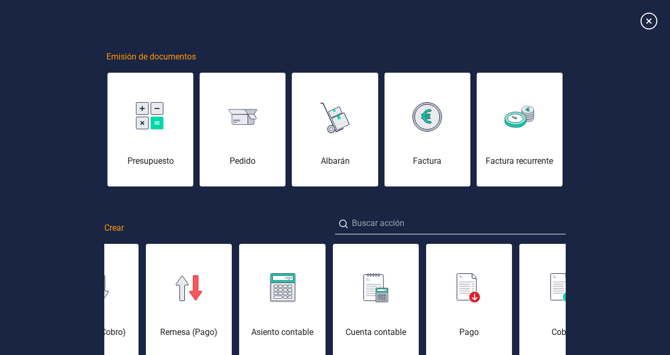
scroll to position [63, 0]
click at [630, 302] on div "Emisión de documentos Presupuesto [PERSON_NAME] Factura Factura recurrente Crea…" at bounding box center [335, 236] width 670 height 473
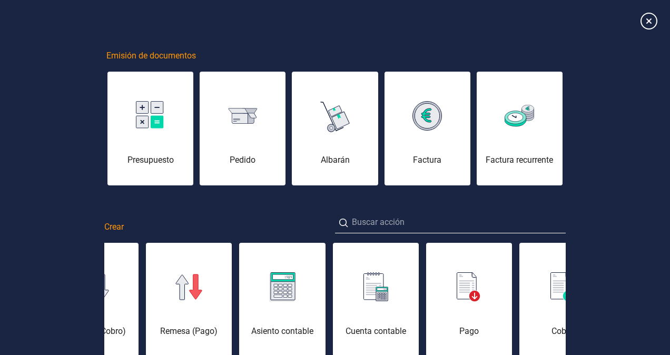
scroll to position [0, 0]
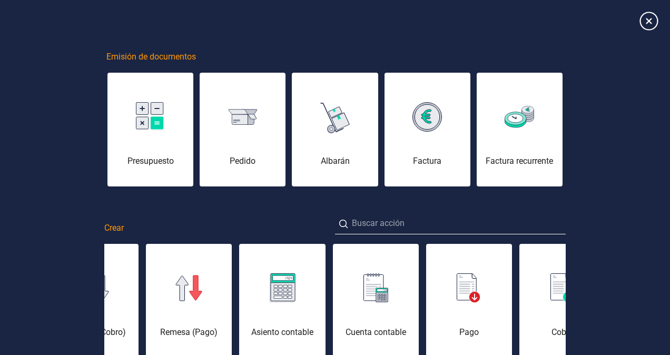
click at [643, 24] on icon at bounding box center [648, 21] width 18 height 18
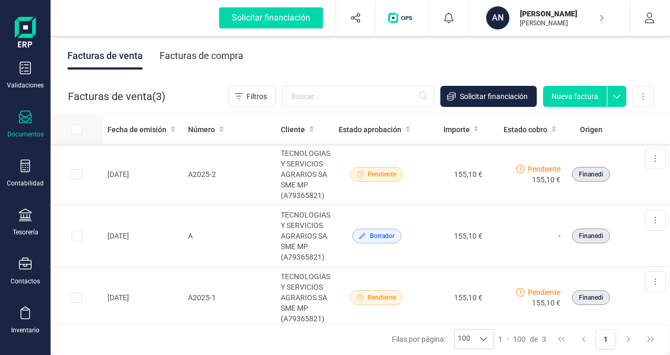
click at [75, 132] on input "All items unselected" at bounding box center [77, 129] width 11 height 11
checkbox input "true"
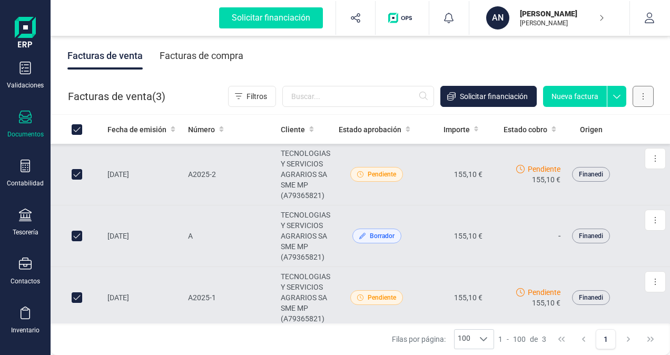
click at [641, 94] on button at bounding box center [642, 96] width 21 height 21
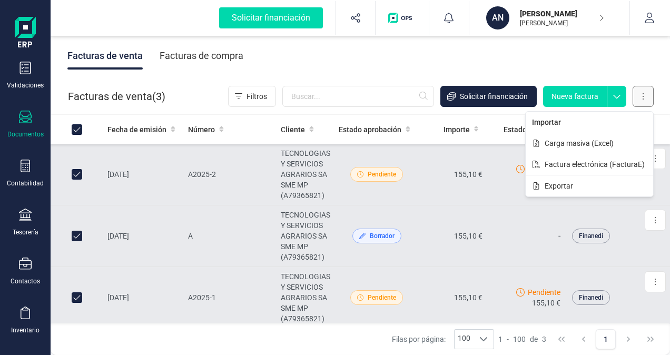
click at [644, 94] on button at bounding box center [642, 96] width 21 height 21
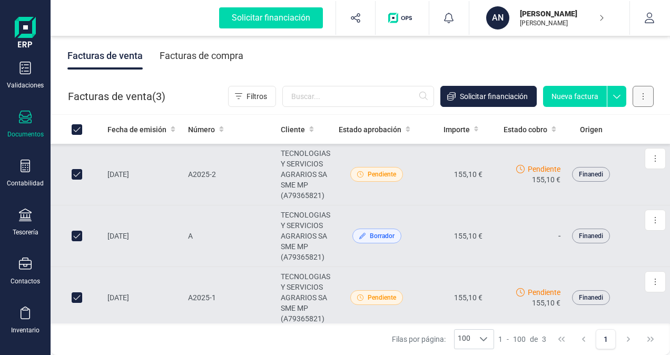
click at [644, 94] on button at bounding box center [642, 96] width 21 height 21
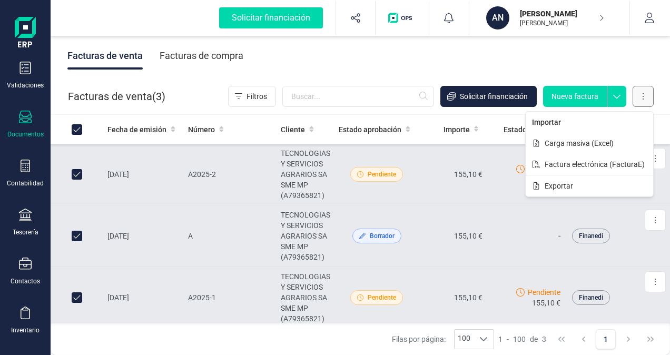
click at [640, 96] on button at bounding box center [642, 96] width 21 height 21
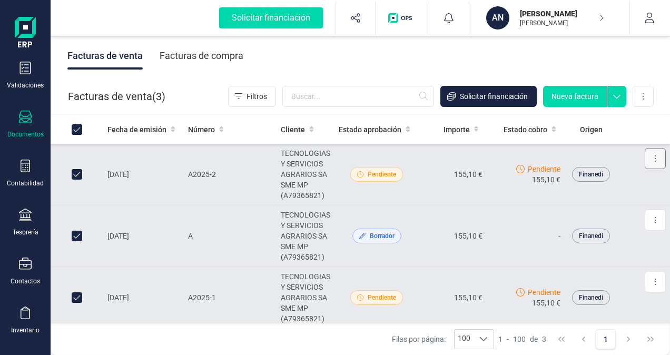
click at [649, 157] on button at bounding box center [654, 158] width 21 height 21
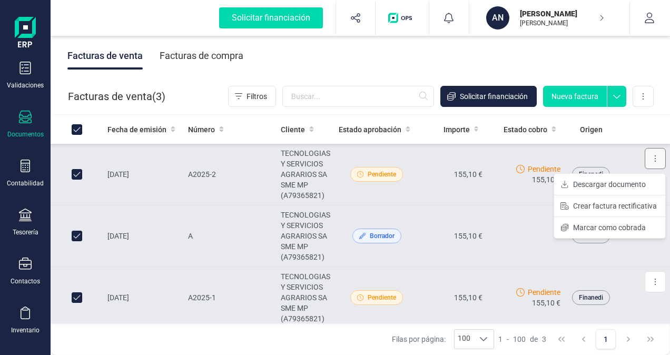
click at [649, 157] on button at bounding box center [654, 158] width 21 height 21
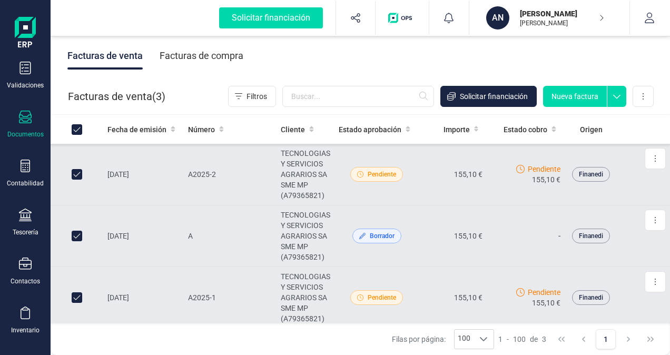
click at [403, 18] on img "button" at bounding box center [402, 18] width 28 height 11
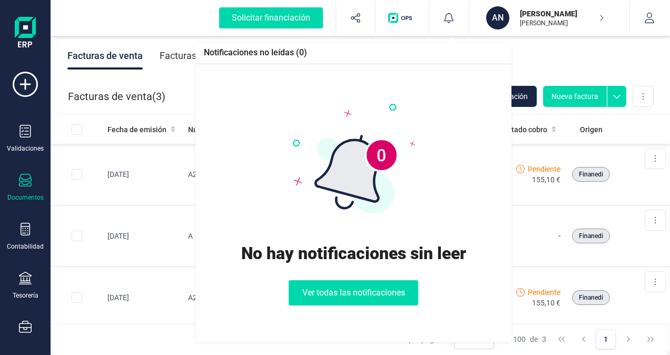
click at [449, 17] on icon at bounding box center [448, 18] width 11 height 11
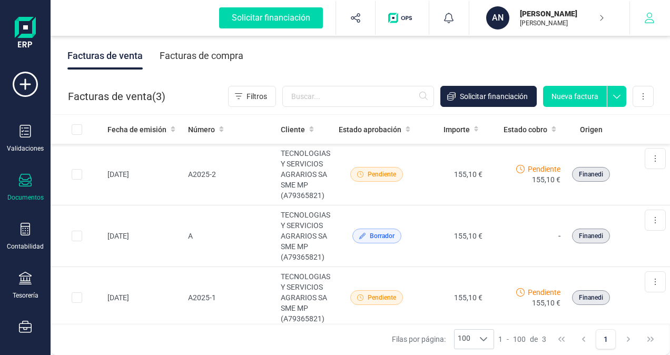
click at [648, 16] on icon "button" at bounding box center [649, 18] width 11 height 11
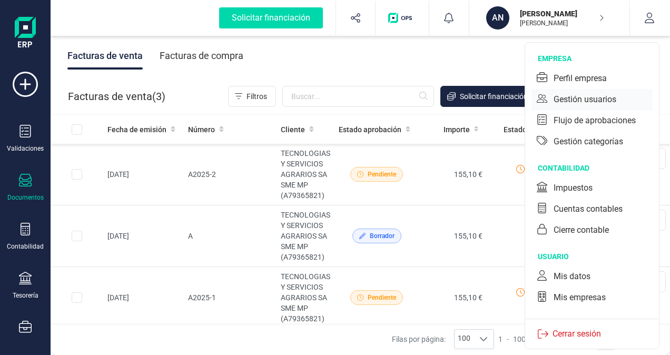
click at [593, 98] on div "Gestión usuarios" at bounding box center [584, 99] width 63 height 13
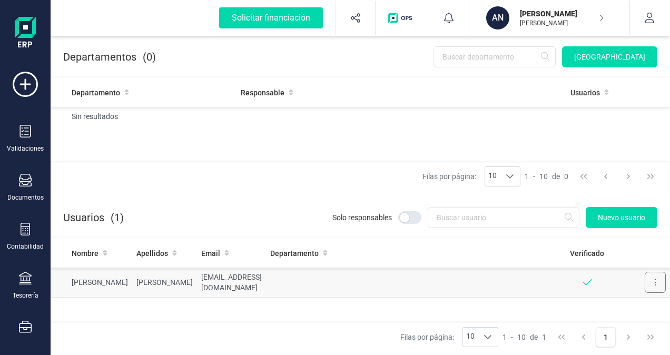
click at [656, 281] on button at bounding box center [654, 282] width 21 height 21
click at [645, 307] on span "Editar" at bounding box center [646, 308] width 19 height 11
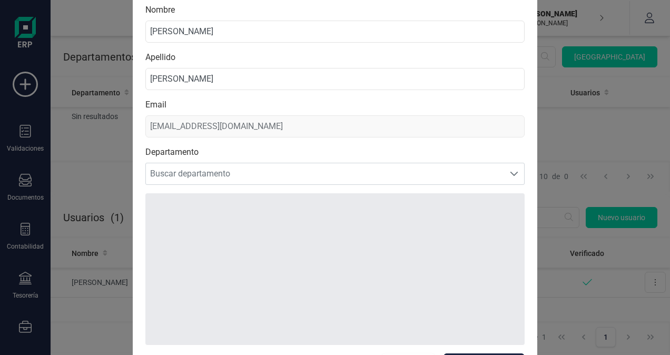
click at [623, 250] on div "Editar usuario Nombre ANTONIO Apellido REY GARCIA Email antoniorg333@gmail.com …" at bounding box center [335, 177] width 670 height 355
click at [613, 163] on div "Editar usuario Nombre ANTONIO Apellido REY GARCIA Email antoniorg333@gmail.com …" at bounding box center [335, 177] width 670 height 355
click at [599, 140] on div "Editar usuario Nombre ANTONIO Apellido REY GARCIA Email antoniorg333@gmail.com …" at bounding box center [335, 177] width 670 height 355
click at [107, 166] on div "Editar usuario Nombre ANTONIO Apellido REY GARCIA Email antoniorg333@gmail.com …" at bounding box center [335, 177] width 670 height 355
click at [31, 184] on div "Editar usuario Nombre ANTONIO Apellido REY GARCIA Email antoniorg333@gmail.com …" at bounding box center [335, 177] width 670 height 355
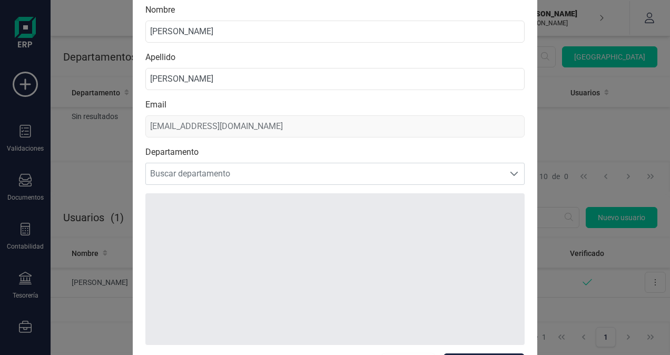
click at [488, 287] on div at bounding box center [334, 269] width 379 height 152
click at [581, 271] on div "Editar usuario Nombre ANTONIO Apellido REY GARCIA Email antoniorg333@gmail.com …" at bounding box center [335, 177] width 670 height 355
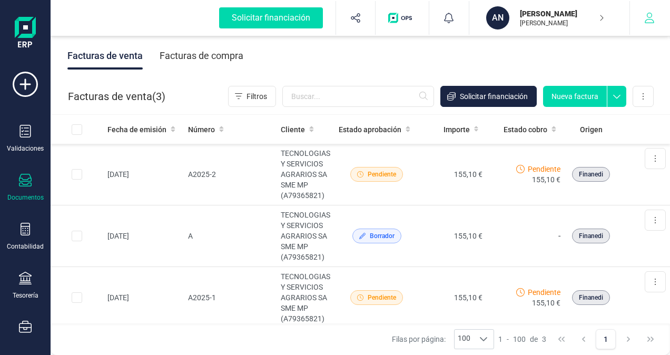
click at [646, 18] on icon "button" at bounding box center [649, 18] width 11 height 11
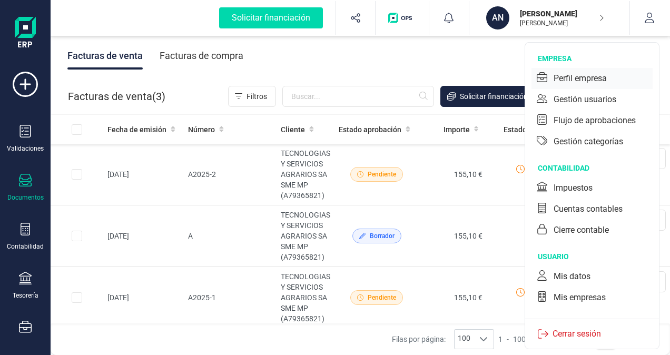
click at [571, 73] on div "Perfil empresa" at bounding box center [579, 78] width 53 height 13
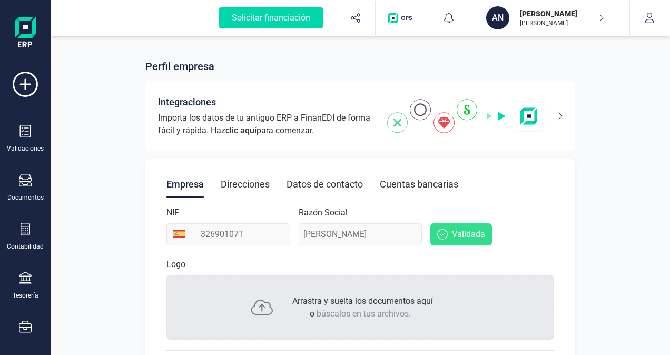
click at [459, 237] on span "Validada" at bounding box center [468, 234] width 33 height 13
click at [651, 20] on icon "button" at bounding box center [649, 18] width 11 height 11
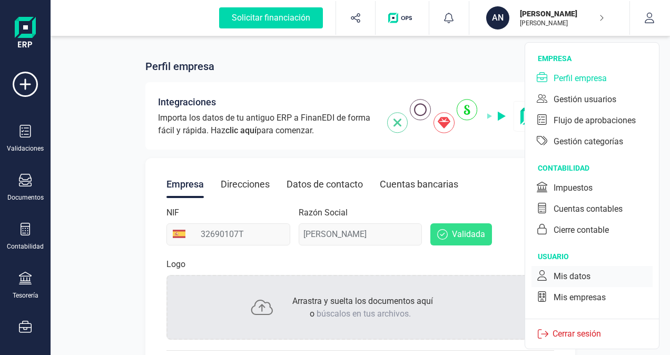
click at [565, 276] on div "Mis datos" at bounding box center [571, 276] width 37 height 13
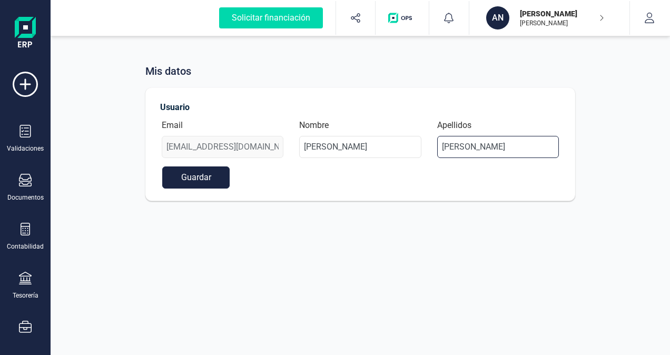
click at [499, 148] on input "REY GARCIA" at bounding box center [498, 147] width 122 height 22
click at [649, 18] on icon "button" at bounding box center [649, 18] width 11 height 11
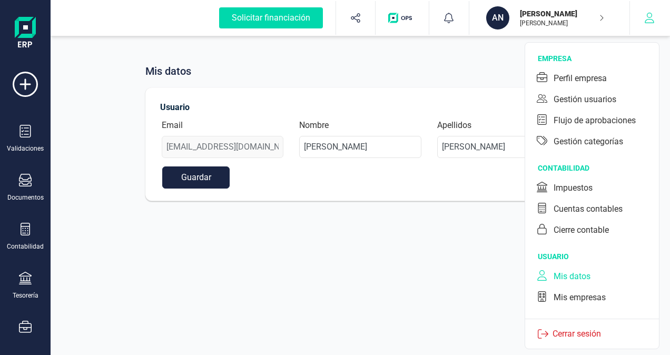
click at [648, 19] on icon "button" at bounding box center [648, 18] width 9 height 11
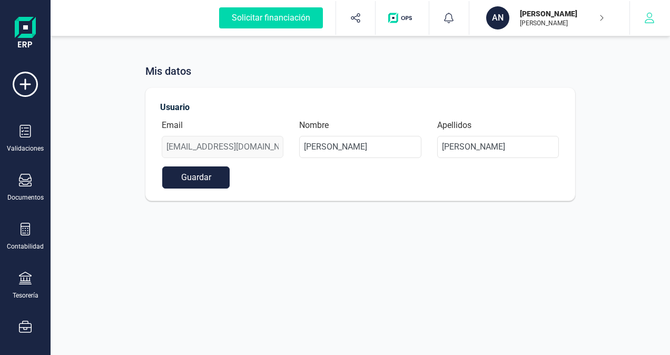
click at [648, 19] on icon "button" at bounding box center [648, 18] width 9 height 11
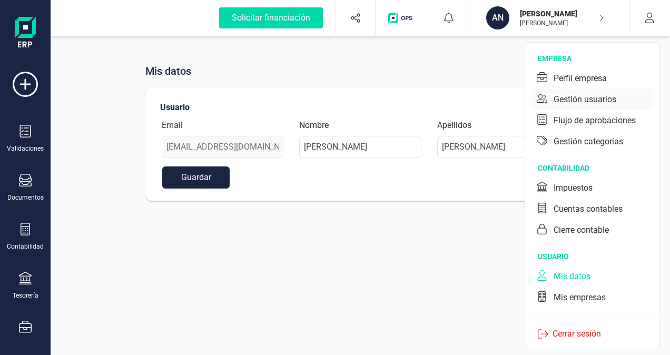
click at [566, 97] on div "Gestión usuarios" at bounding box center [584, 99] width 63 height 13
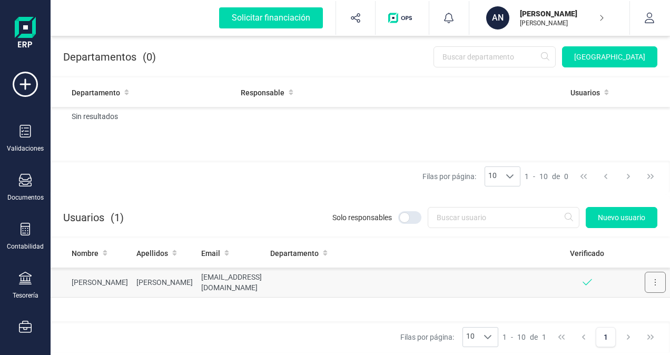
click at [656, 280] on button at bounding box center [654, 282] width 21 height 21
click at [641, 310] on span "Editar" at bounding box center [646, 308] width 19 height 11
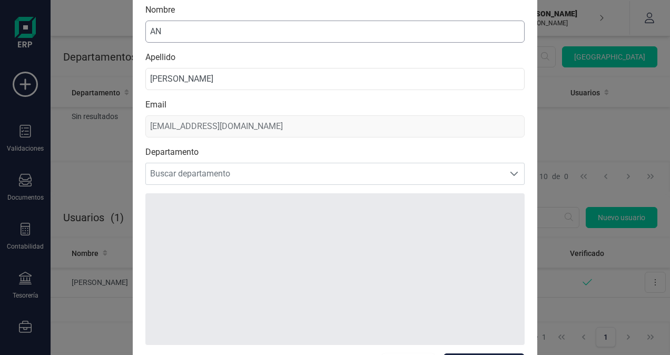
type input "A"
click at [213, 77] on input "REY GARCIA" at bounding box center [334, 79] width 379 height 22
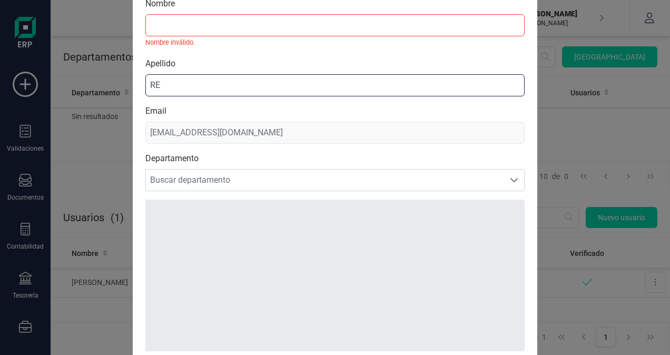
type input "R"
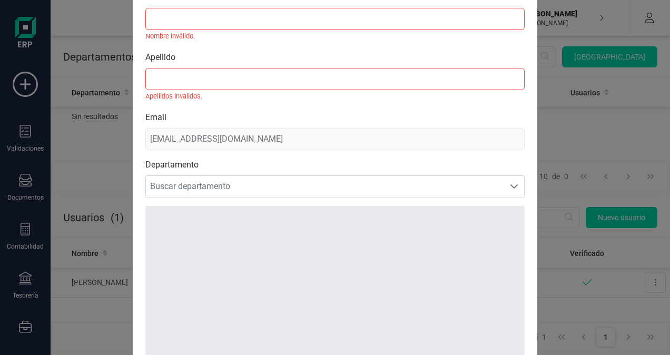
click at [319, 132] on div "Email antoniorg333@gmail.com" at bounding box center [334, 130] width 379 height 39
click at [247, 139] on div "Email antoniorg333@gmail.com" at bounding box center [334, 130] width 379 height 39
click at [255, 136] on div "Email antoniorg333@gmail.com" at bounding box center [334, 130] width 379 height 39
click at [430, 208] on div at bounding box center [334, 282] width 379 height 152
click at [570, 210] on div "Editar usuario Nombre Nombre inválido. Apellido Apellidos inválidos. Email anto…" at bounding box center [335, 177] width 670 height 355
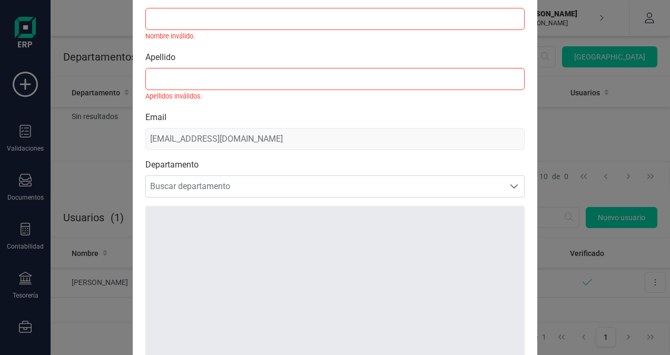
click at [304, 244] on div at bounding box center [334, 282] width 379 height 152
drag, startPoint x: 304, startPoint y: 244, endPoint x: 302, endPoint y: 251, distance: 7.5
click at [302, 251] on div at bounding box center [334, 282] width 379 height 152
click at [555, 143] on div "Editar usuario Nombre Nombre inválido. Apellido Apellidos inválidos. Email anto…" at bounding box center [335, 177] width 670 height 355
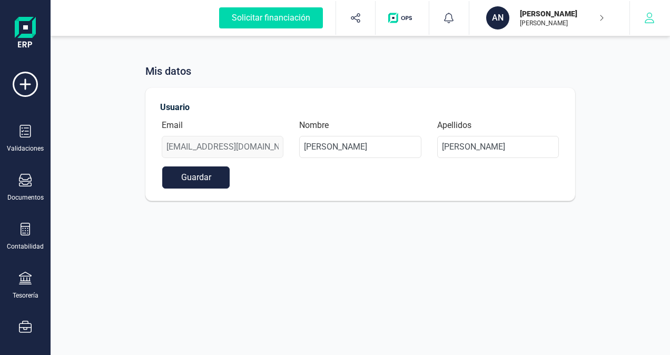
click at [644, 17] on icon "button" at bounding box center [649, 18] width 11 height 11
click at [21, 327] on icon at bounding box center [25, 327] width 13 height 13
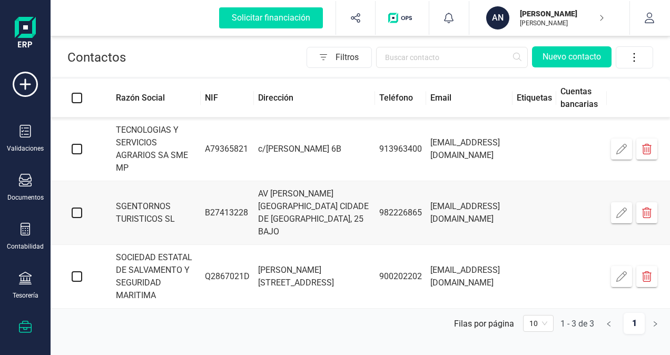
click at [645, 144] on icon "button" at bounding box center [646, 149] width 11 height 11
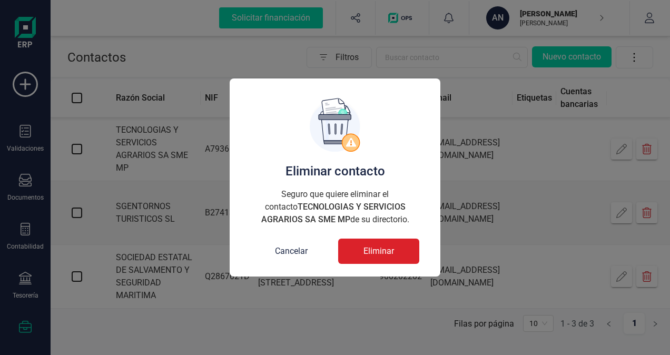
click at [392, 250] on span "Eliminar" at bounding box center [378, 251] width 31 height 13
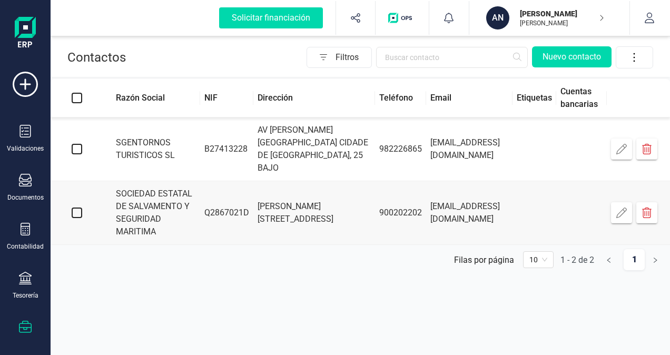
click at [647, 148] on icon "button" at bounding box center [646, 149] width 11 height 11
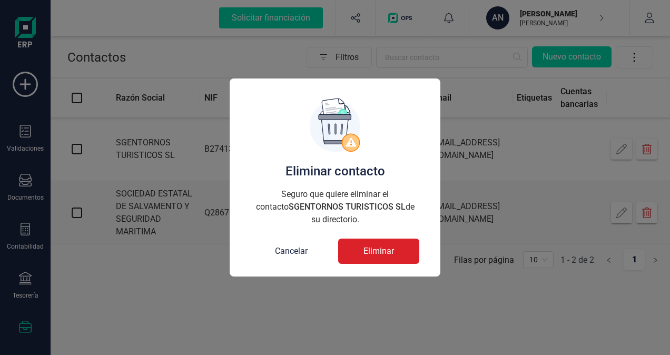
click at [385, 253] on span "Eliminar" at bounding box center [378, 251] width 31 height 13
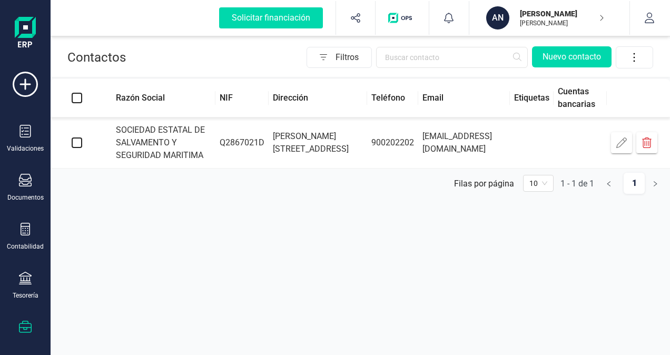
click at [643, 144] on icon "button" at bounding box center [646, 142] width 11 height 11
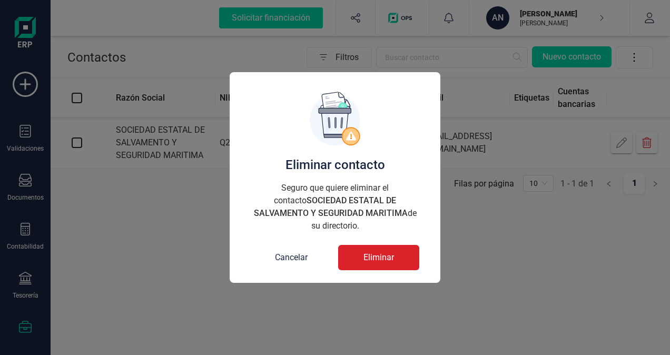
click at [376, 251] on span "Eliminar" at bounding box center [378, 257] width 31 height 13
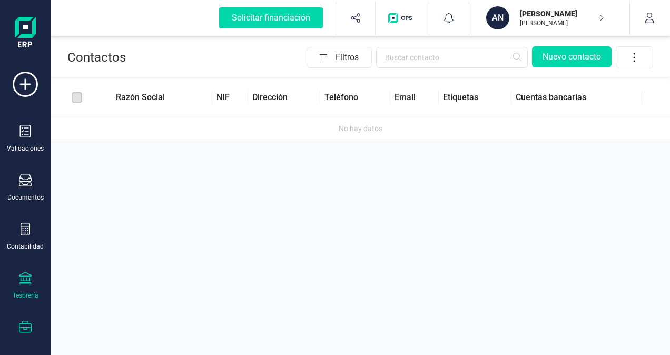
click at [26, 280] on icon at bounding box center [25, 278] width 13 height 13
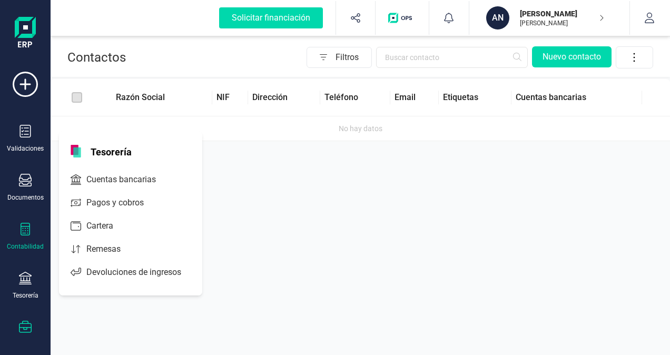
click at [25, 237] on div "Contabilidad" at bounding box center [25, 237] width 42 height 28
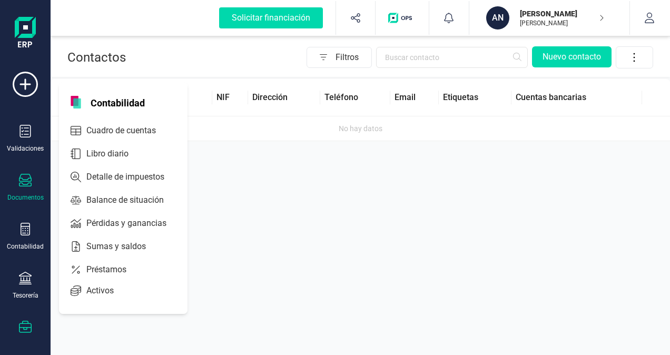
click at [24, 191] on div "Documentos" at bounding box center [25, 188] width 42 height 28
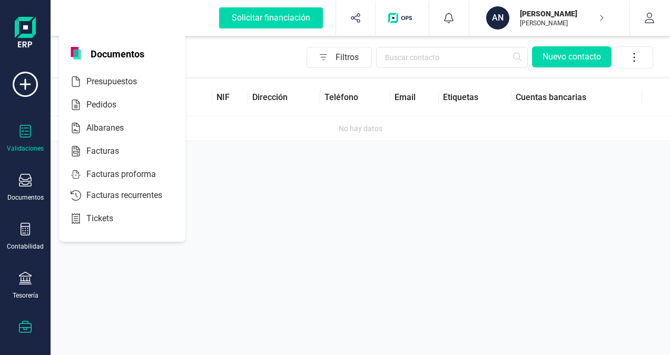
click at [26, 138] on div at bounding box center [25, 132] width 13 height 15
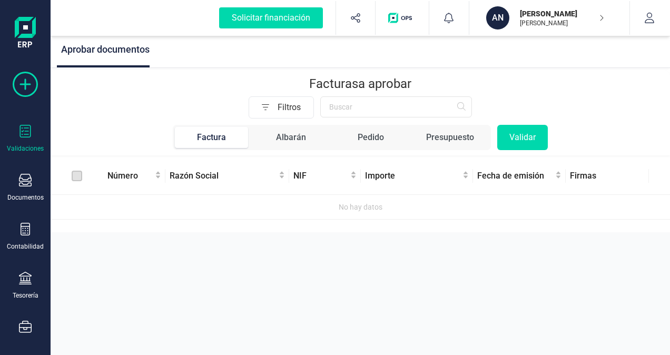
click at [23, 85] on icon at bounding box center [25, 84] width 25 height 25
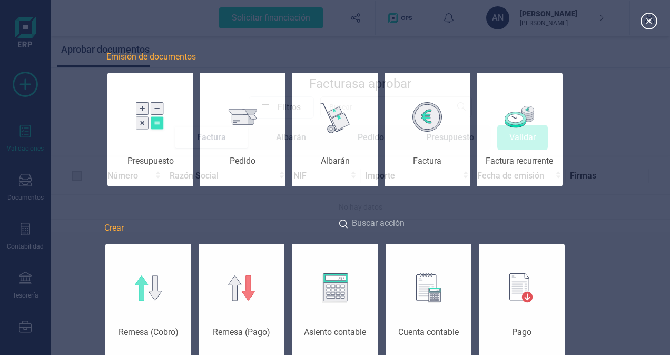
scroll to position [0, 53]
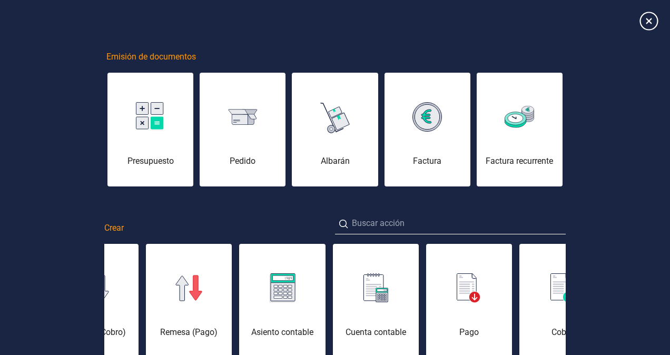
click at [646, 19] on icon at bounding box center [648, 21] width 18 height 18
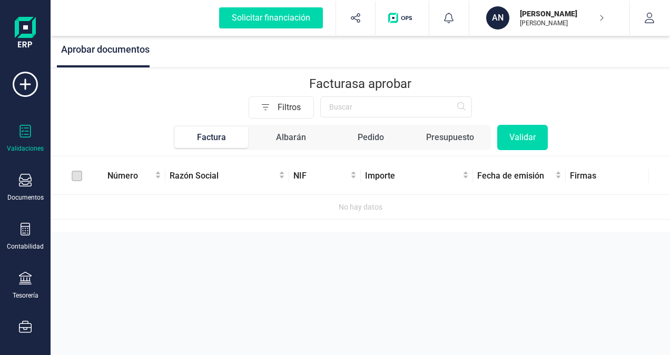
click at [590, 13] on p "[PERSON_NAME]" at bounding box center [562, 13] width 84 height 11
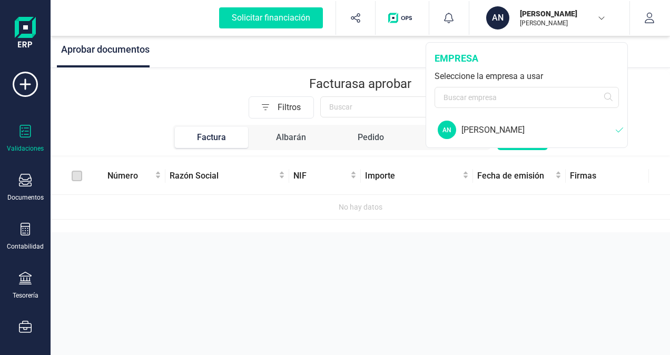
click at [492, 131] on div "[PERSON_NAME]" at bounding box center [538, 130] width 154 height 13
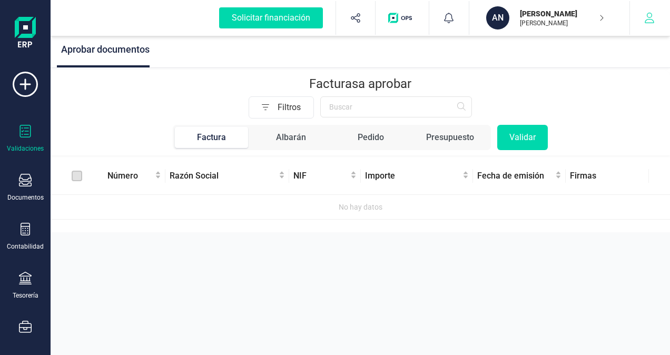
click at [648, 21] on icon "button" at bounding box center [649, 18] width 11 height 11
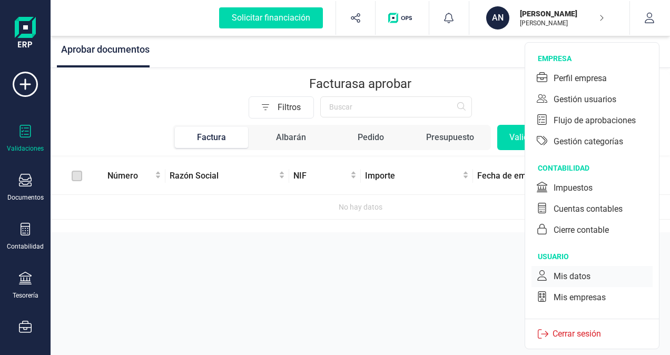
click at [571, 273] on div "Mis datos" at bounding box center [571, 276] width 37 height 13
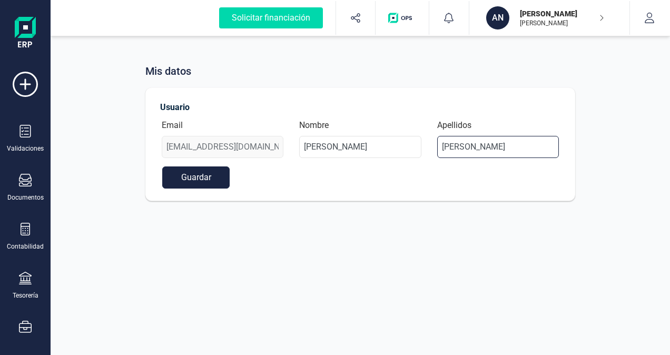
click at [497, 150] on input "REY GARCIA" at bounding box center [498, 147] width 122 height 22
type input "R"
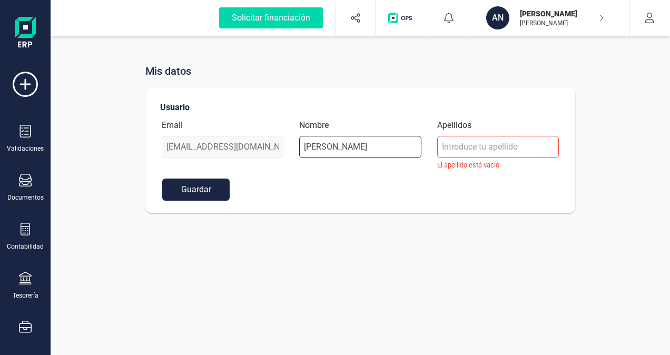
click at [366, 148] on input "ANTONIO" at bounding box center [360, 147] width 122 height 22
type input "A"
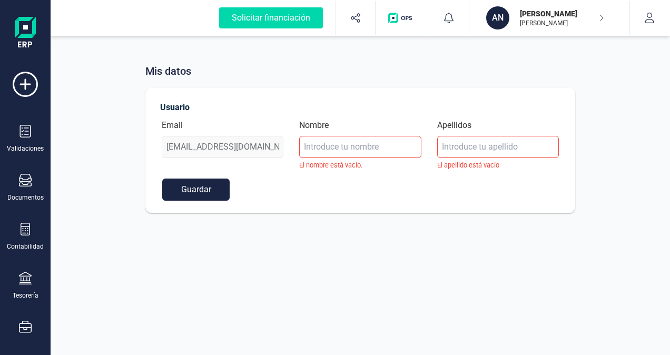
click at [265, 146] on div "Email antoniorg333@gmail.com" at bounding box center [222, 144] width 137 height 51
click at [188, 186] on button "Guardar" at bounding box center [195, 189] width 67 height 22
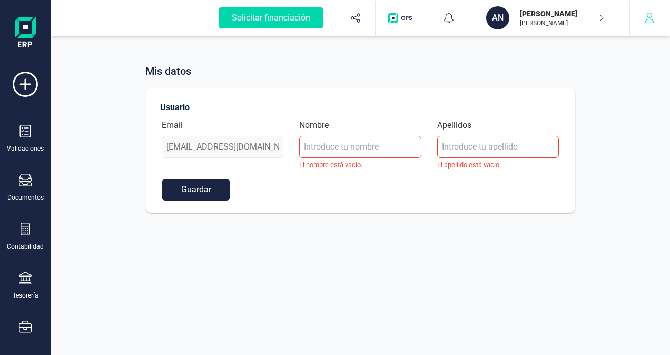
click at [648, 15] on icon "button" at bounding box center [649, 18] width 11 height 11
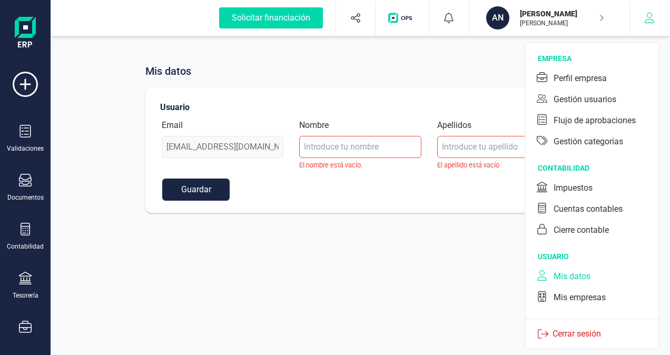
click at [649, 22] on icon "button" at bounding box center [649, 18] width 11 height 11
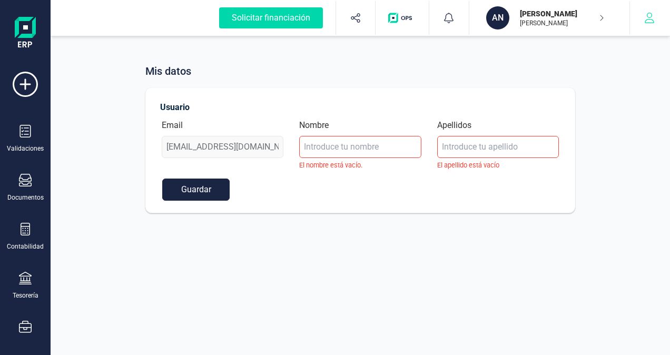
click at [649, 22] on icon "button" at bounding box center [649, 18] width 11 height 11
